Goal: Task Accomplishment & Management: Use online tool/utility

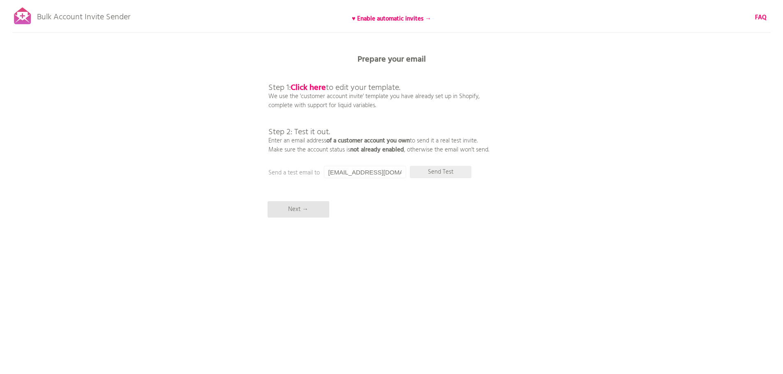
click at [459, 172] on p "Send Test" at bounding box center [441, 172] width 62 height 12
click at [308, 208] on p "Next →" at bounding box center [299, 209] width 62 height 16
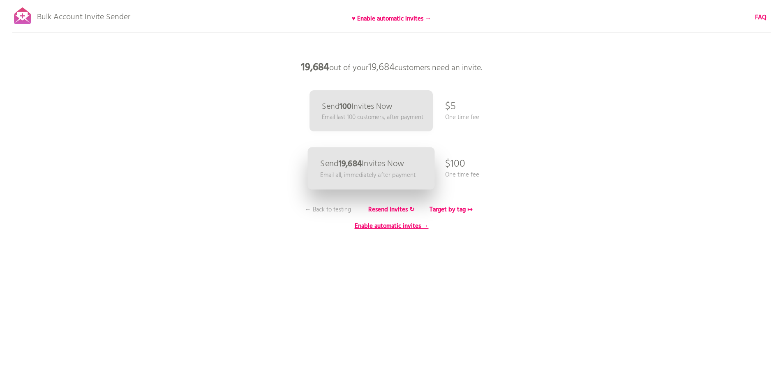
click at [375, 162] on p "Send 19,684 Invites Now" at bounding box center [362, 164] width 84 height 9
